Goal: Browse casually: Explore the website without a specific task or goal

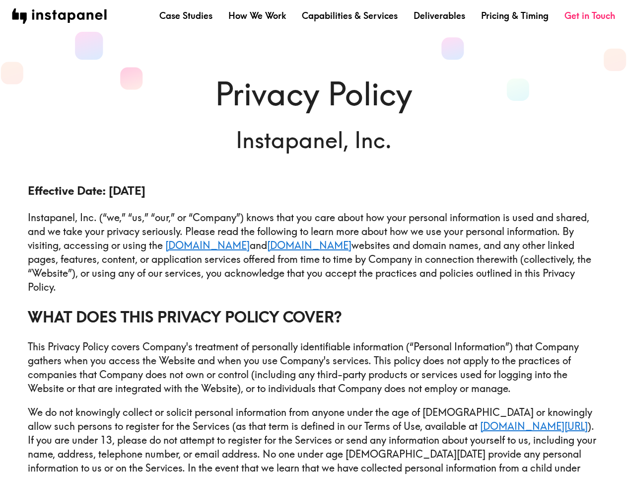
click at [313, 238] on p "Instapanel, Inc. (“we,” “us,” “our,” or “Company”) knows that you care about ho…" at bounding box center [314, 252] width 572 height 83
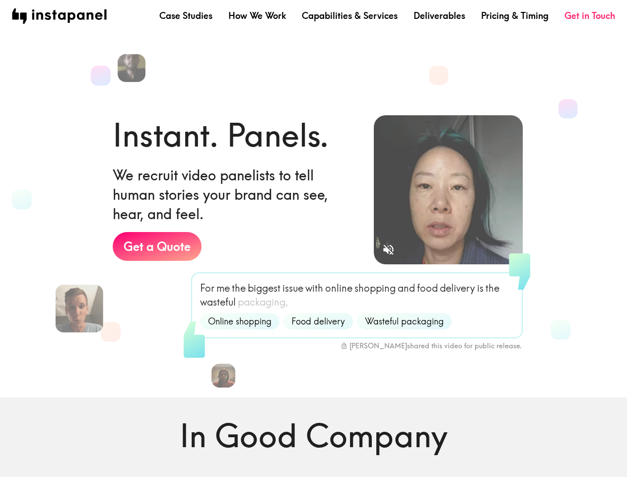
click at [313, 238] on div "Instant. Panels. We recruit video panelists to tell human stories your brand ca…" at bounding box center [235, 214] width 245 height 203
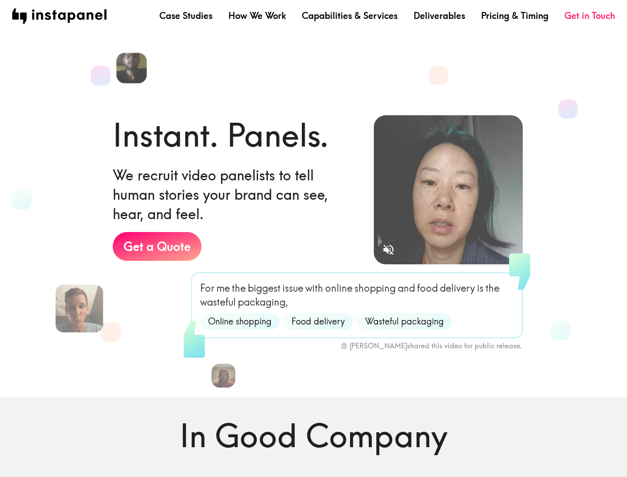
click at [133, 68] on img at bounding box center [131, 68] width 31 height 31
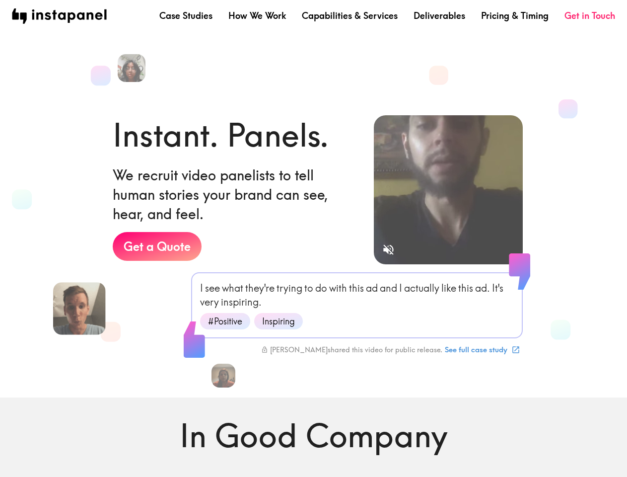
click at [79, 308] on img at bounding box center [79, 308] width 53 height 53
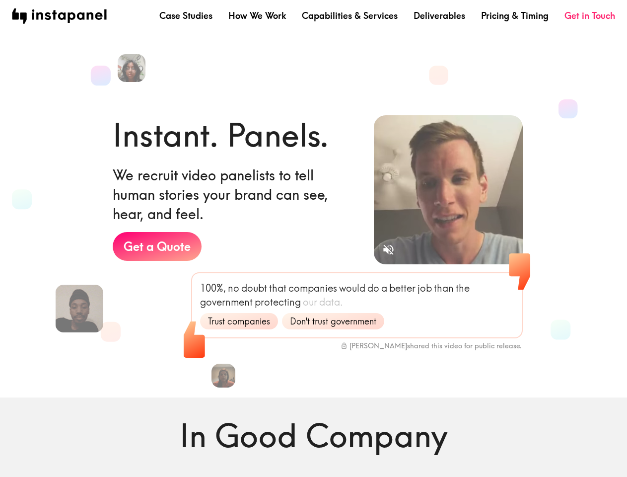
click at [388, 249] on icon "Sound is off" at bounding box center [388, 249] width 10 height 10
click at [449, 190] on video at bounding box center [448, 189] width 149 height 149
click at [224, 376] on img at bounding box center [224, 376] width 26 height 26
